Goal: Navigation & Orientation: Find specific page/section

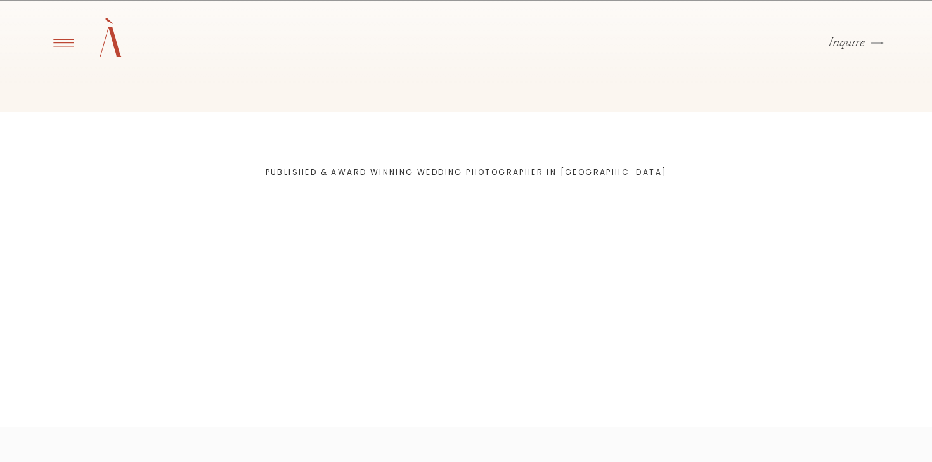
scroll to position [3959, 0]
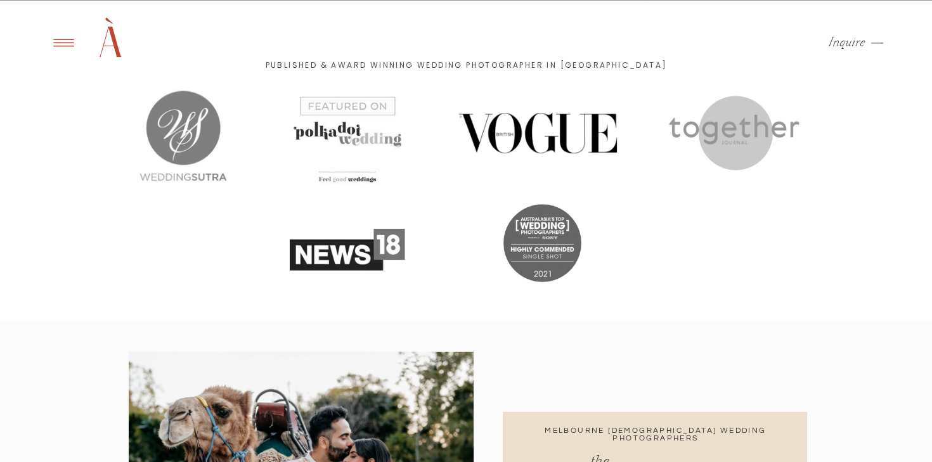
click at [581, 133] on div at bounding box center [538, 133] width 176 height 71
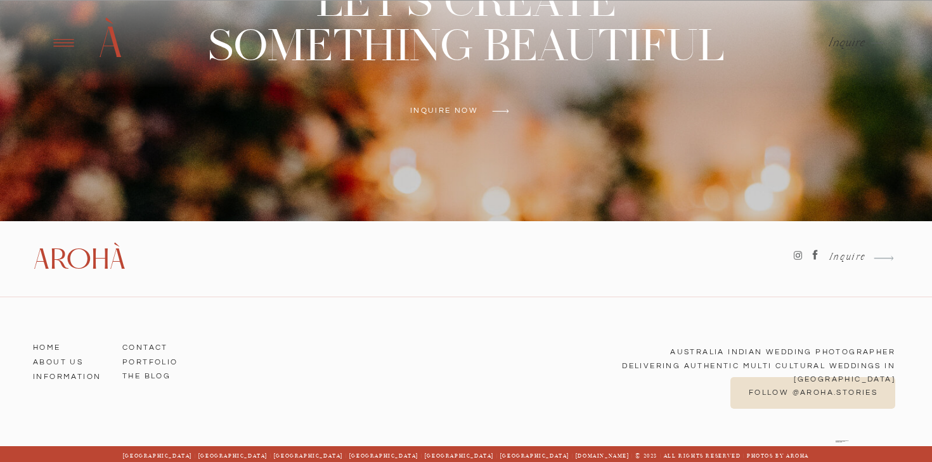
scroll to position [5247, 0]
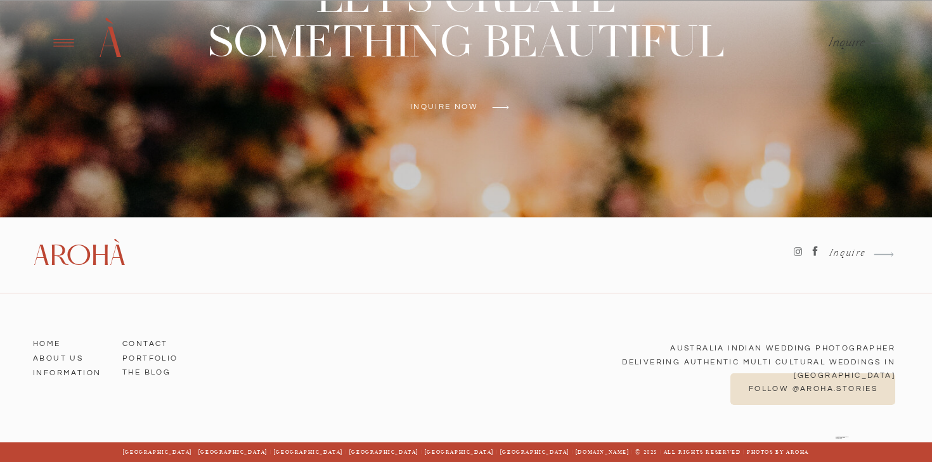
click at [135, 373] on h3 "The BLOG" at bounding box center [158, 369] width 72 height 11
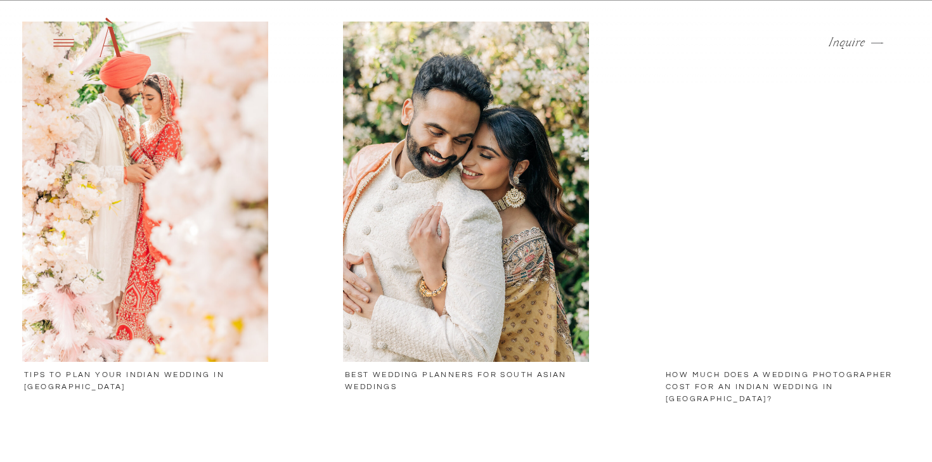
scroll to position [669, 0]
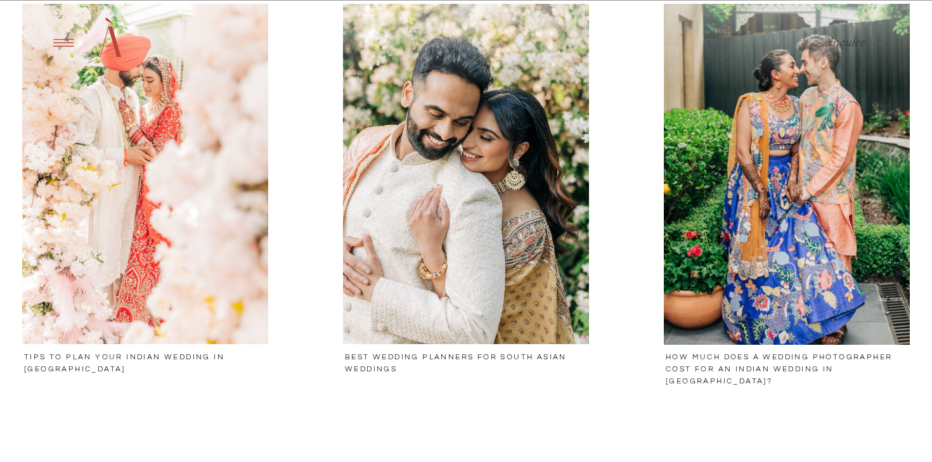
click at [367, 364] on h3 "Best Wedding planners For South Asian weddings" at bounding box center [466, 362] width 243 height 22
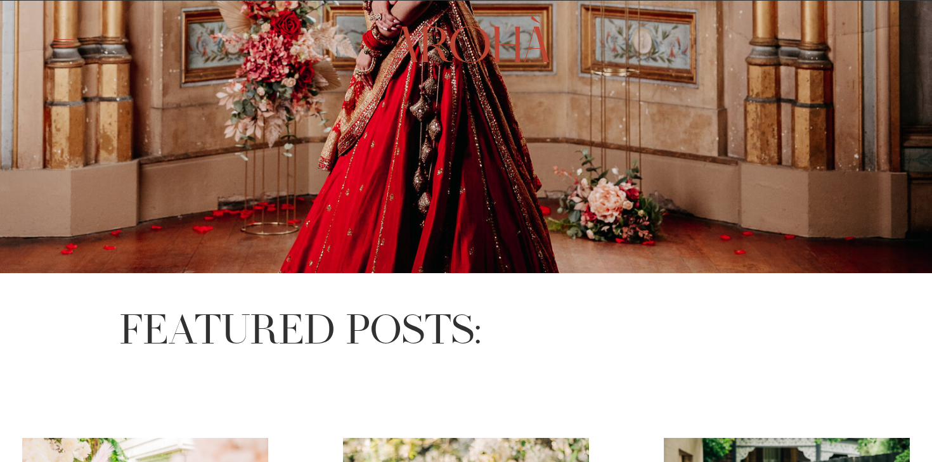
scroll to position [0, 0]
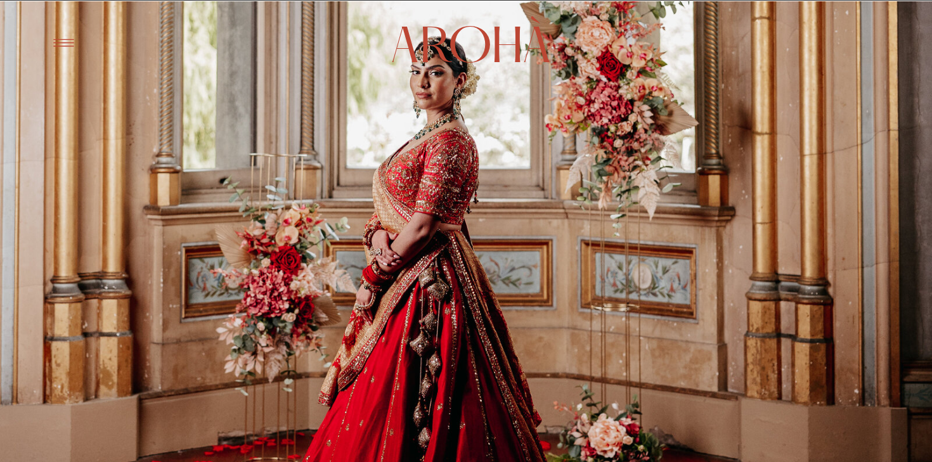
click at [415, 51] on h1 "Arohà" at bounding box center [466, 40] width 152 height 44
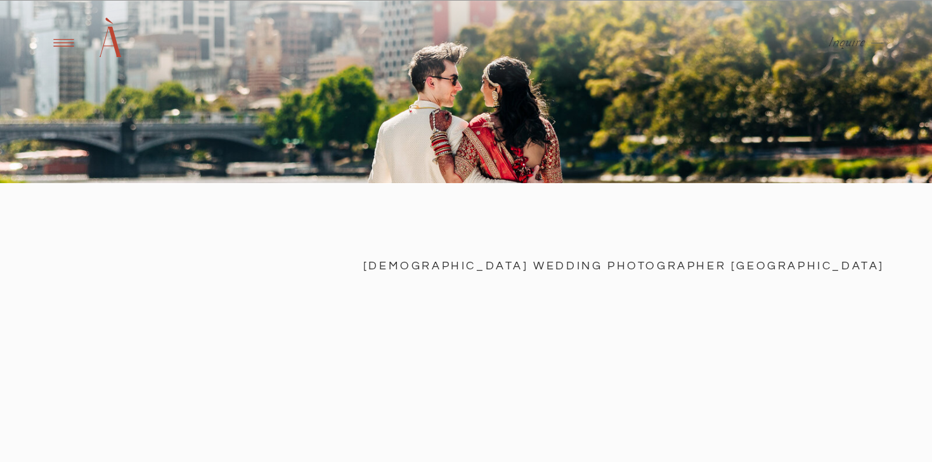
scroll to position [498, 0]
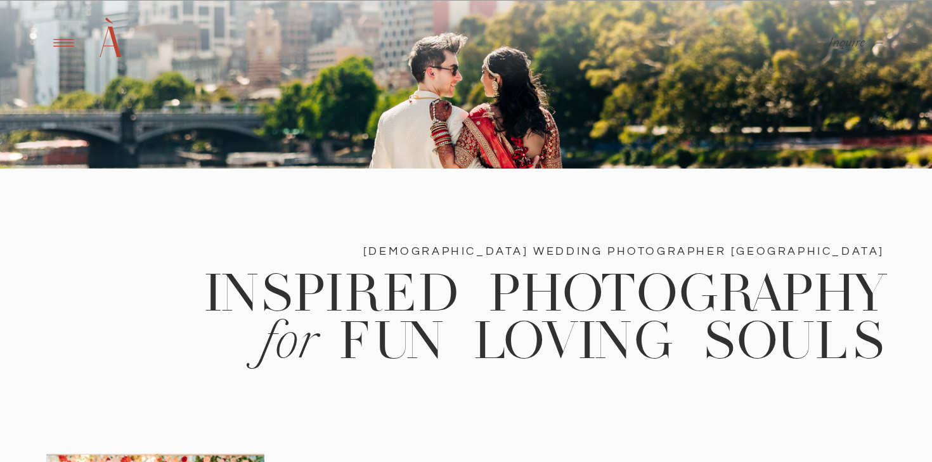
click at [61, 41] on icon at bounding box center [63, 43] width 31 height 30
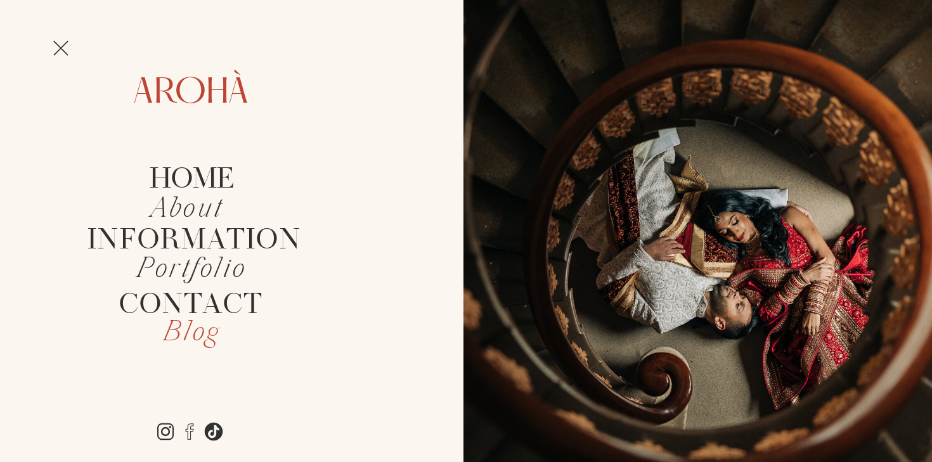
click at [188, 338] on h2 "Blog" at bounding box center [191, 334] width 120 height 30
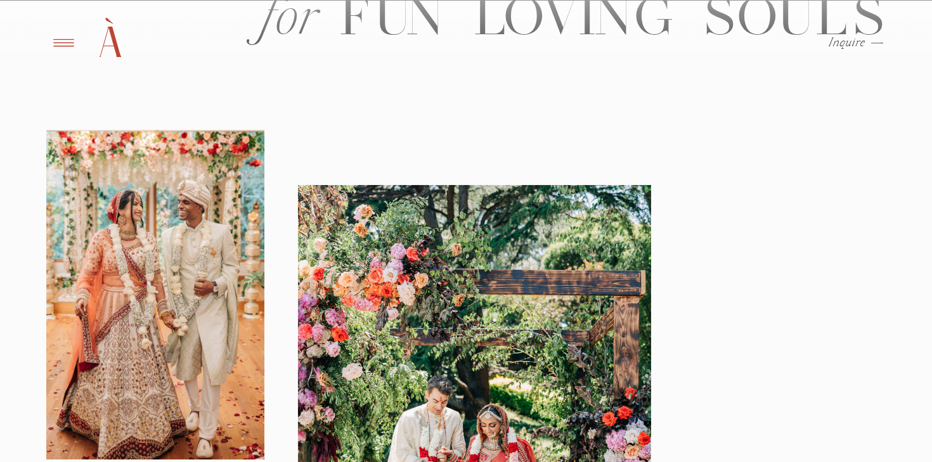
scroll to position [930, 0]
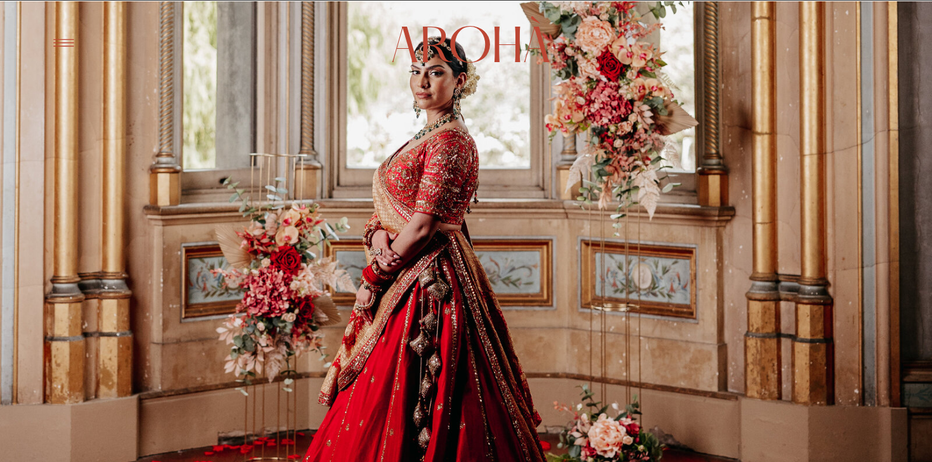
click at [70, 41] on icon at bounding box center [63, 43] width 31 height 30
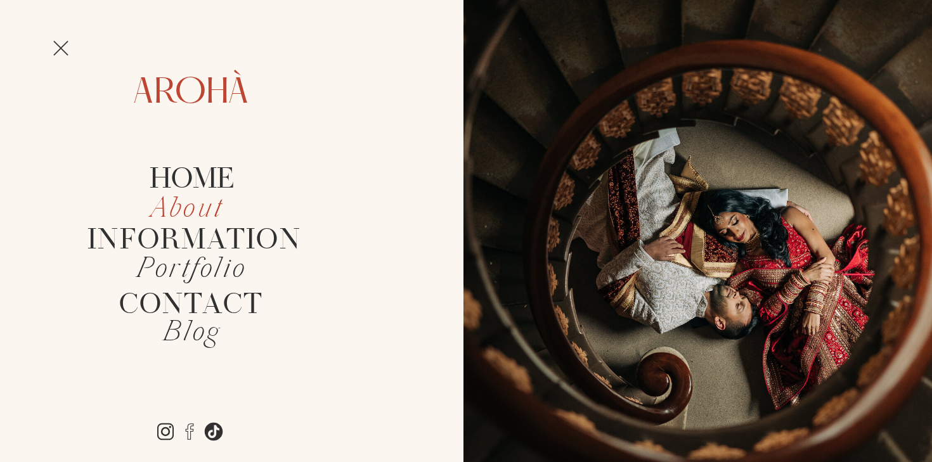
click at [178, 211] on icon "About" at bounding box center [187, 209] width 73 height 37
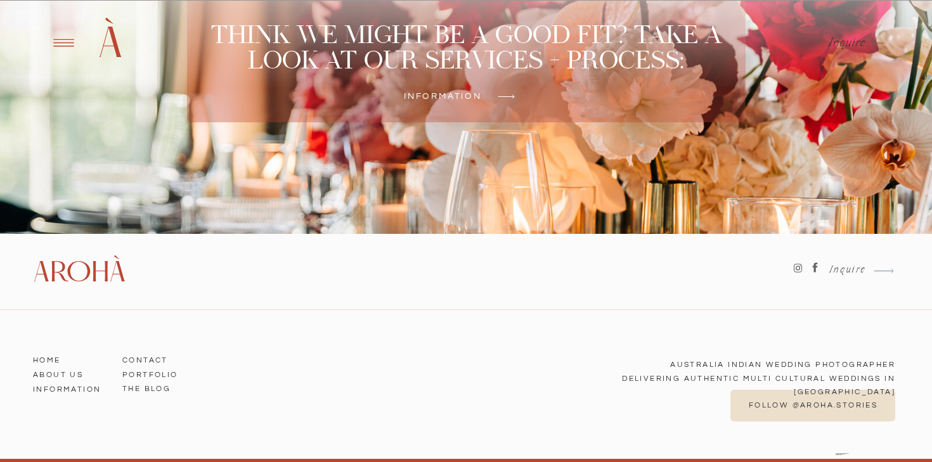
scroll to position [3641, 0]
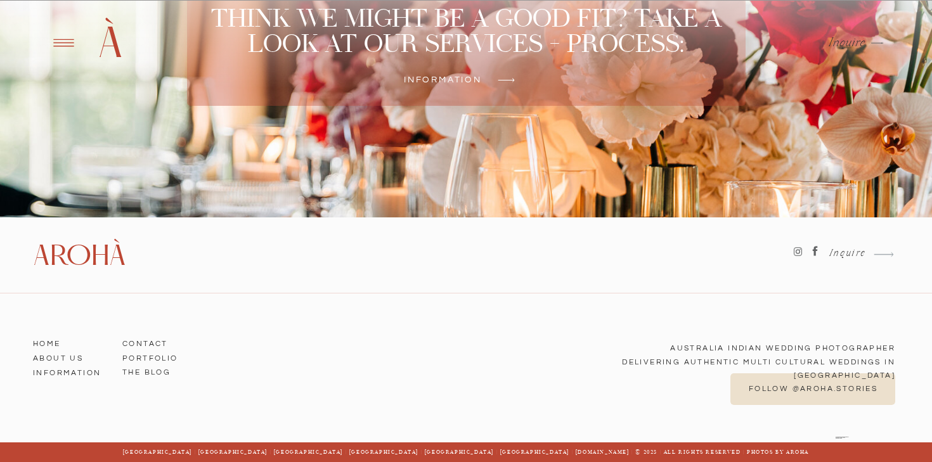
click at [146, 361] on h3 "Portfolio" at bounding box center [158, 355] width 72 height 11
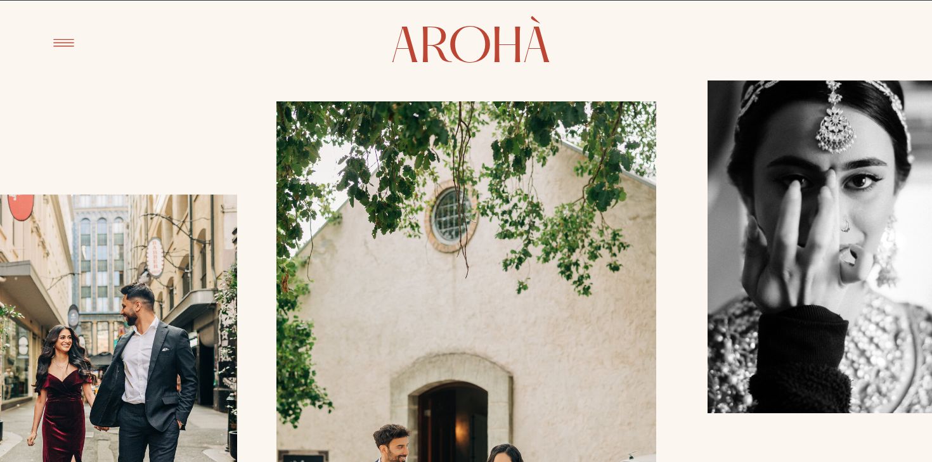
click at [69, 44] on icon at bounding box center [63, 43] width 31 height 30
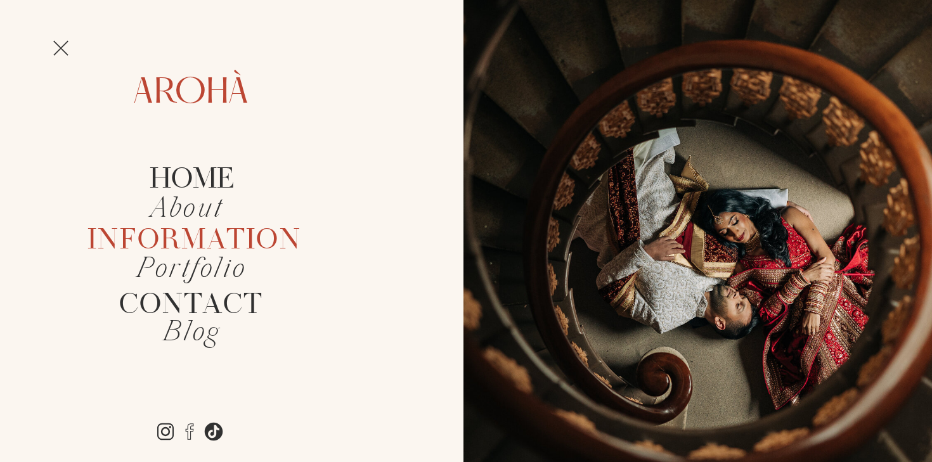
click at [181, 241] on h2 "Information" at bounding box center [191, 237] width 208 height 25
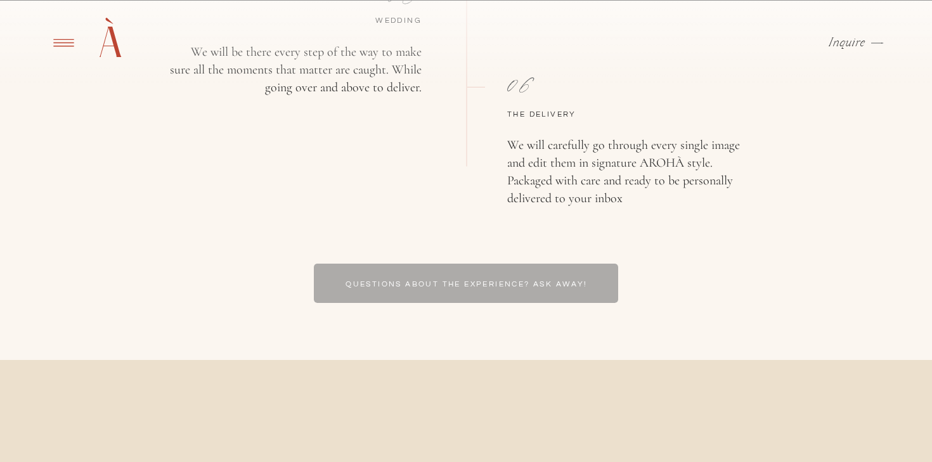
scroll to position [2368, 0]
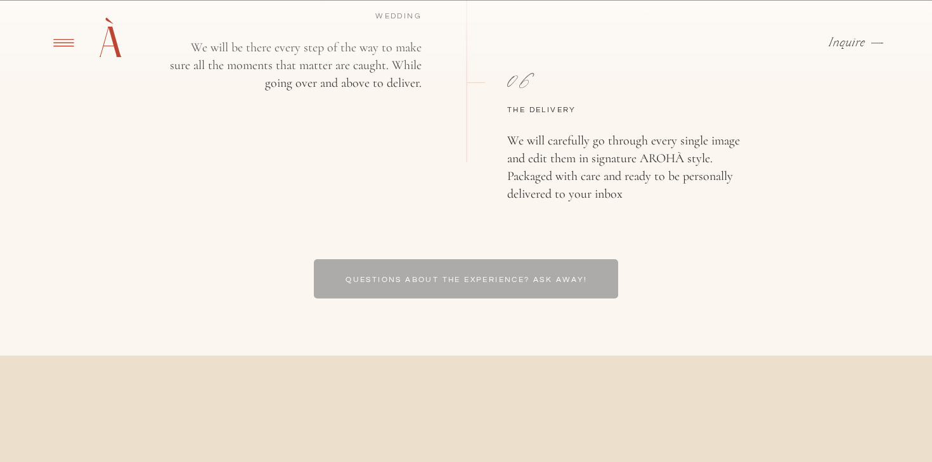
click at [392, 285] on div at bounding box center [466, 278] width 304 height 39
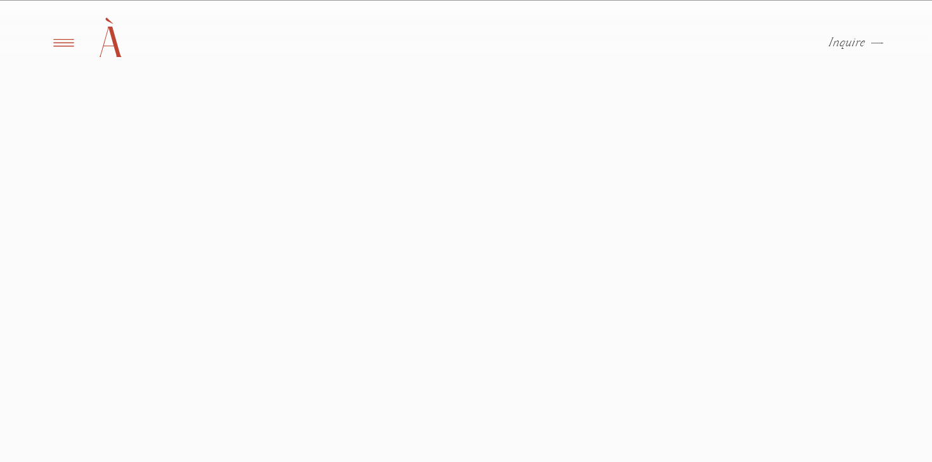
scroll to position [1051, 0]
click at [70, 42] on icon at bounding box center [63, 43] width 20 height 8
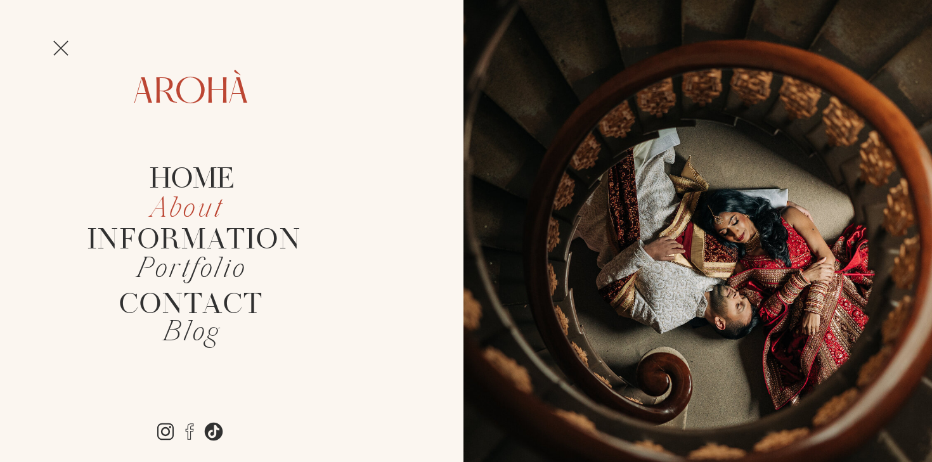
click at [164, 208] on icon "About" at bounding box center [187, 209] width 73 height 37
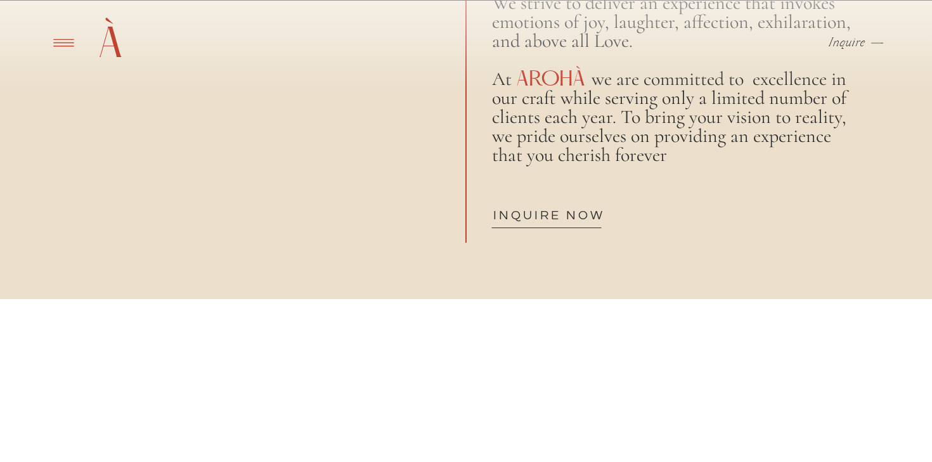
scroll to position [1411, 0]
click at [65, 42] on icon at bounding box center [63, 43] width 20 height 8
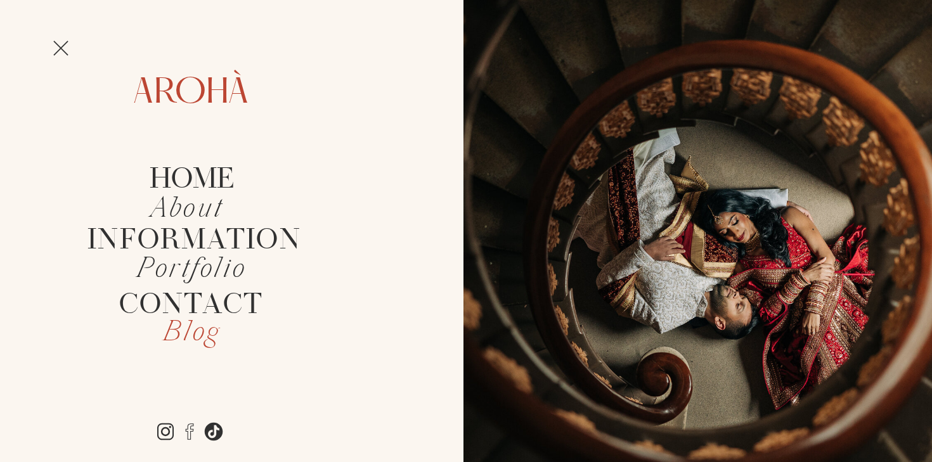
click at [169, 335] on h2 "Blog" at bounding box center [191, 334] width 120 height 30
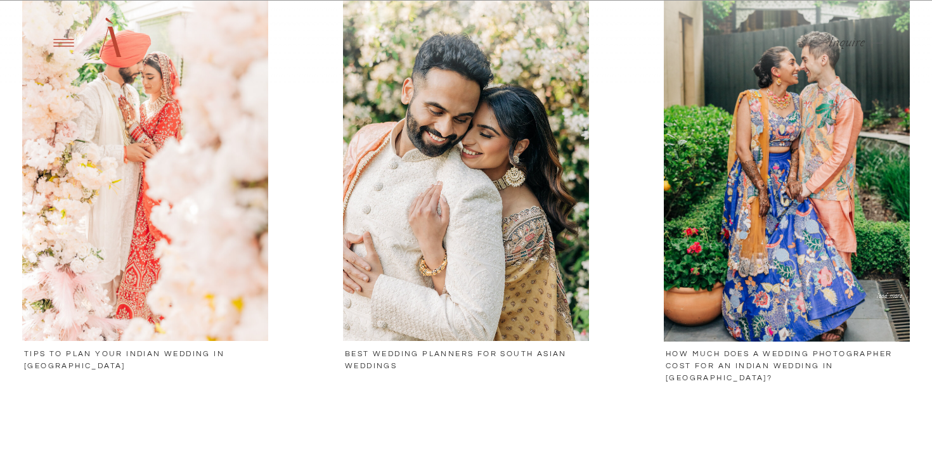
scroll to position [678, 0]
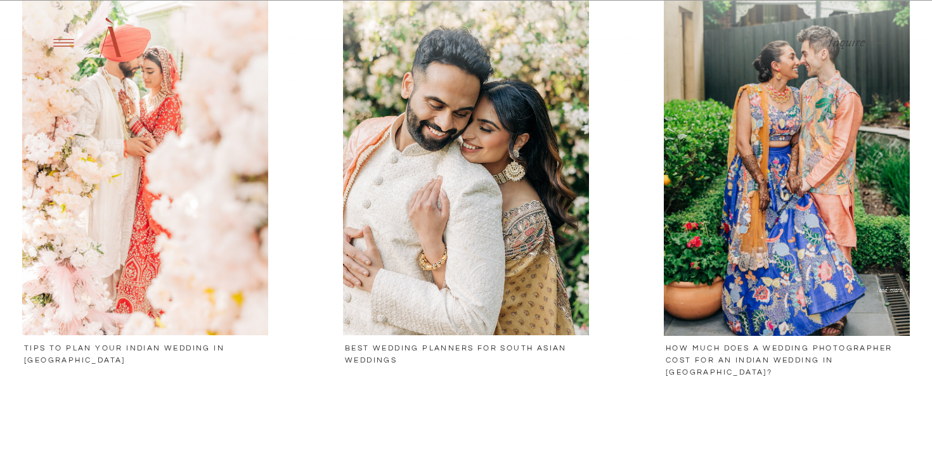
click at [750, 348] on h3 "How much does a wedding photographer cost for an Indian wedding in [GEOGRAPHIC_…" at bounding box center [786, 353] width 242 height 22
